Goal: Task Accomplishment & Management: Use online tool/utility

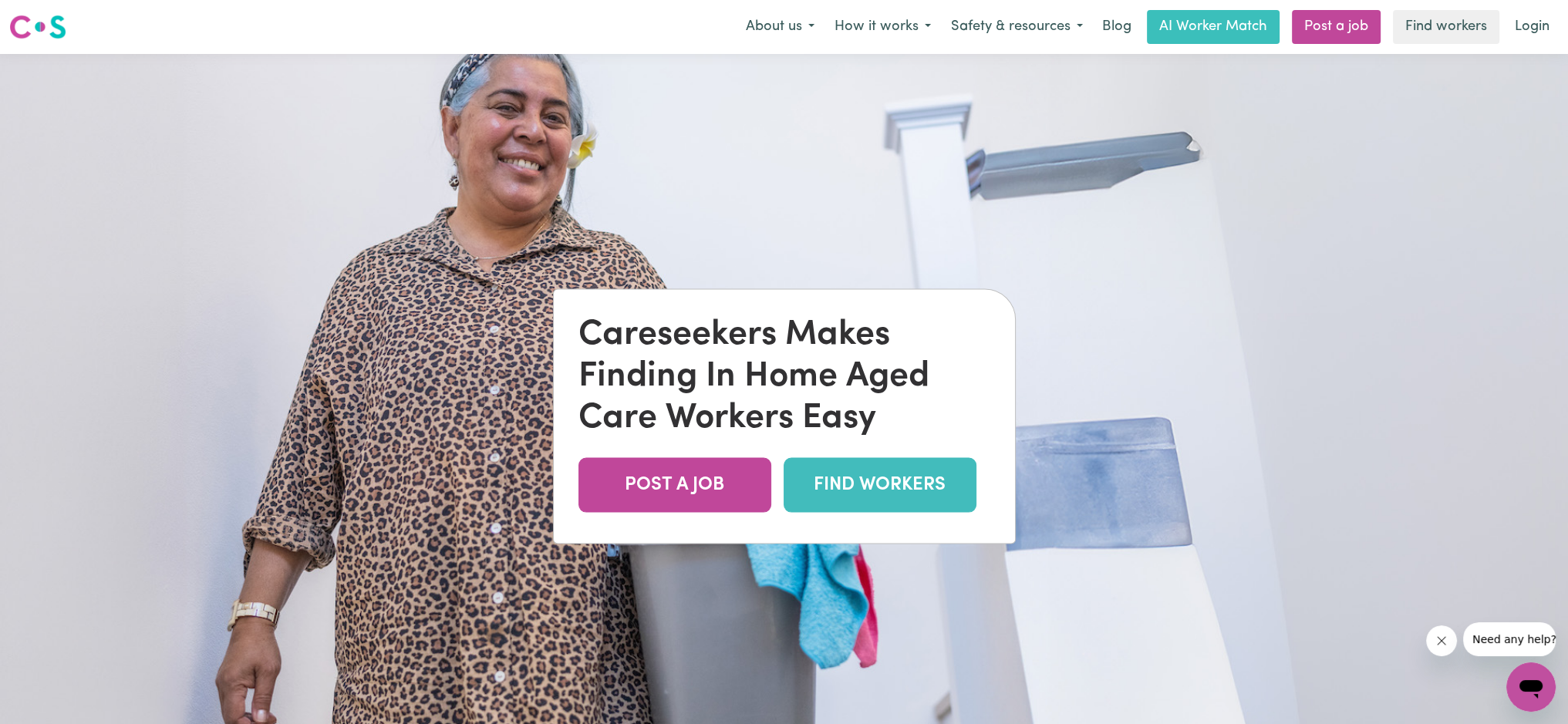
click at [859, 508] on link "FIND WORKERS" at bounding box center [880, 484] width 193 height 55
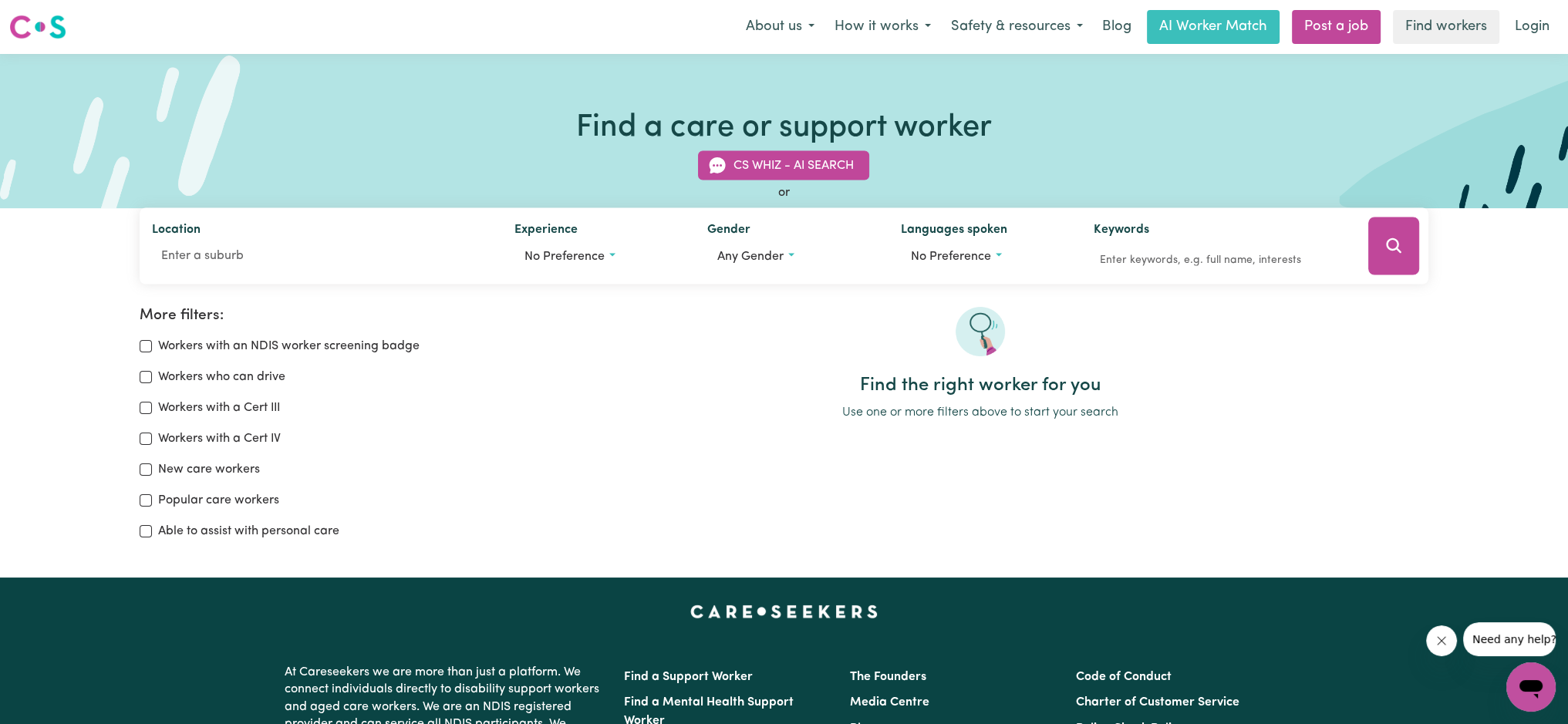
click at [269, 350] on label "Workers with an NDIS worker screening badge" at bounding box center [289, 346] width 262 height 18
click at [152, 350] on input "Workers with an NDIS worker screening badge" at bounding box center [145, 346] width 13 height 13
checkbox input "true"
